Goal: Register for event/course

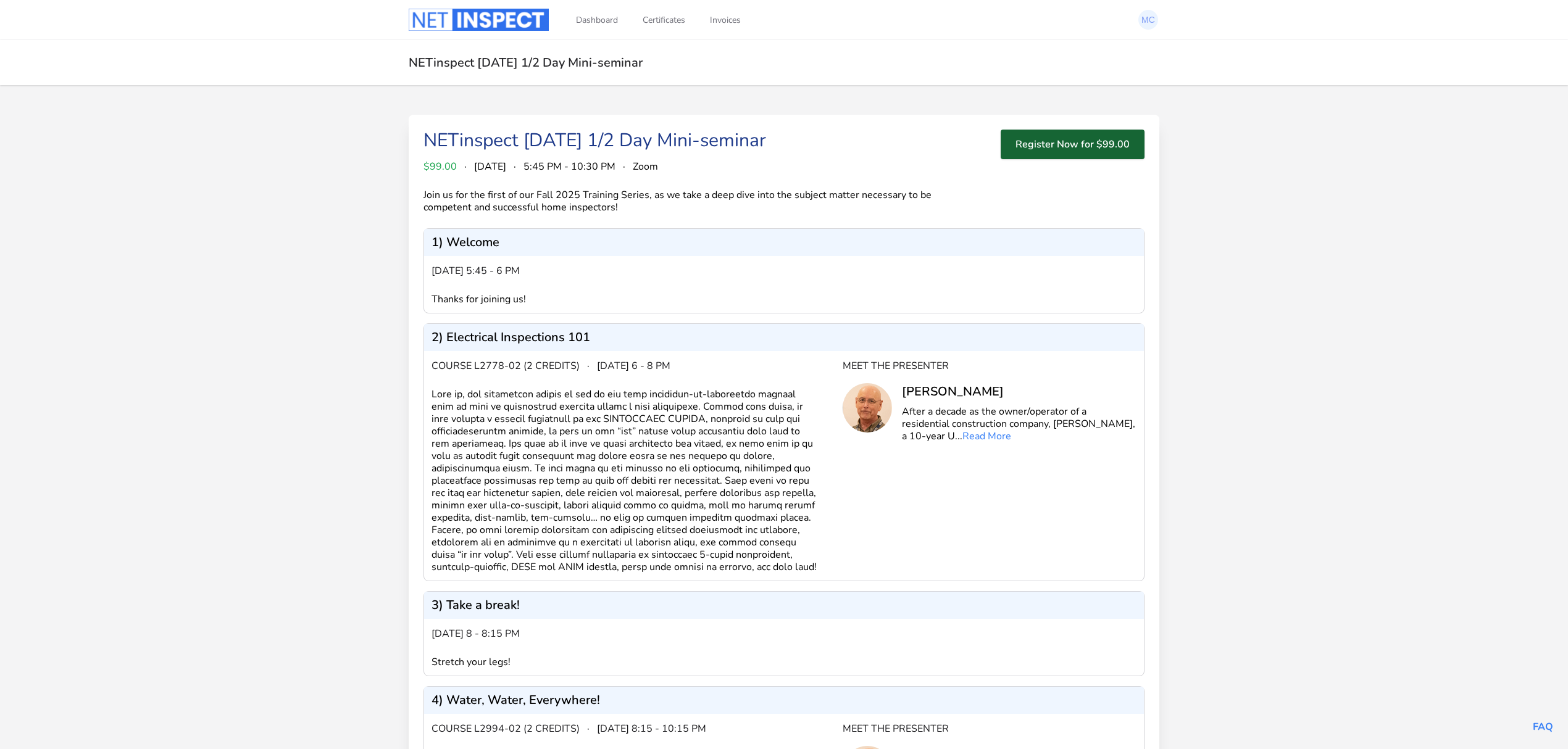
click at [1074, 143] on button "Register Now for $99.00" at bounding box center [1072, 144] width 144 height 30
